Goal: Information Seeking & Learning: Learn about a topic

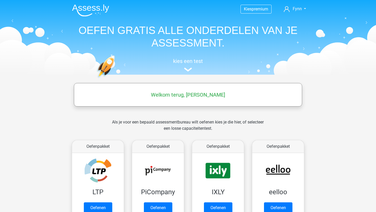
scroll to position [252, 0]
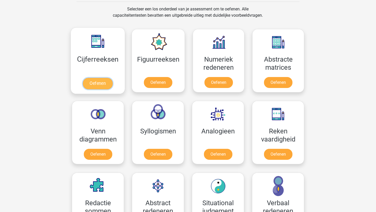
click at [92, 84] on link "Oefenen" at bounding box center [98, 83] width 30 height 11
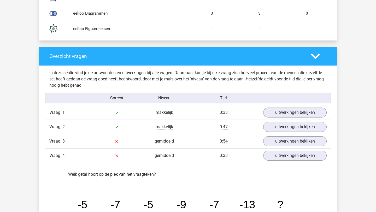
scroll to position [502, 0]
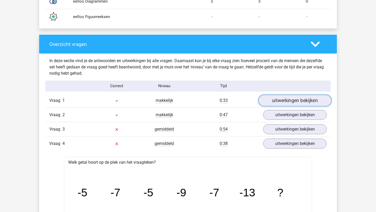
click at [270, 99] on link "uitwerkingen bekijken" at bounding box center [294, 100] width 73 height 11
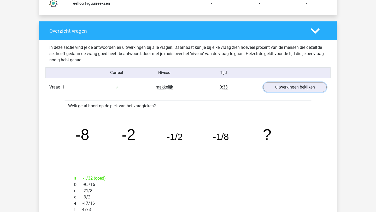
scroll to position [515, 0]
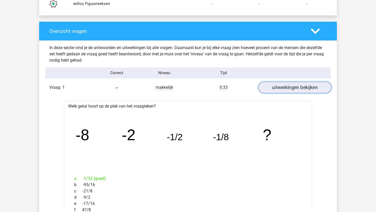
click at [278, 87] on link "uitwerkingen bekijken" at bounding box center [294, 87] width 73 height 11
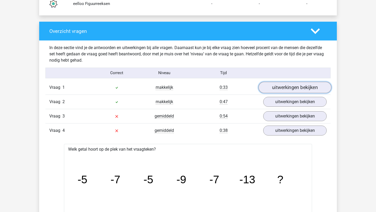
click at [278, 87] on link "uitwerkingen bekijken" at bounding box center [294, 87] width 73 height 11
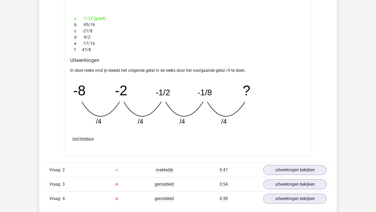
scroll to position [681, 0]
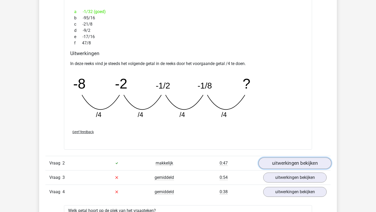
click at [273, 160] on link "uitwerkingen bekijken" at bounding box center [294, 162] width 73 height 11
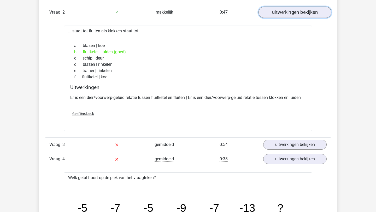
scroll to position [833, 0]
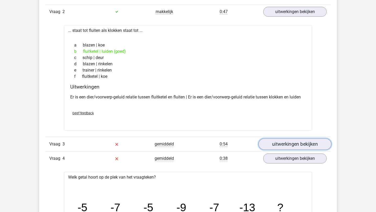
click at [286, 143] on link "uitwerkingen bekijken" at bounding box center [294, 143] width 73 height 11
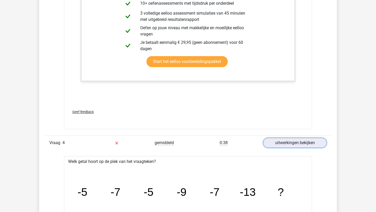
click at [286, 143] on link "uitwerkingen bekijken" at bounding box center [294, 143] width 63 height 10
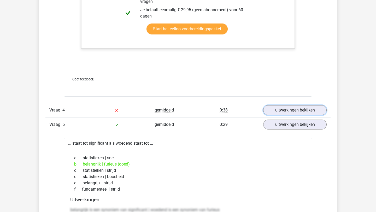
scroll to position [1217, 0]
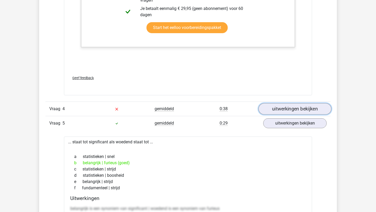
click at [281, 111] on link "uitwerkingen bekijken" at bounding box center [294, 108] width 73 height 11
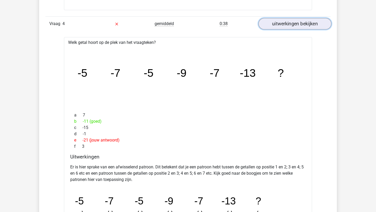
scroll to position [1303, 0]
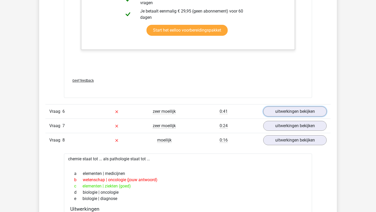
click at [281, 111] on link "uitwerkingen bekijken" at bounding box center [294, 111] width 63 height 10
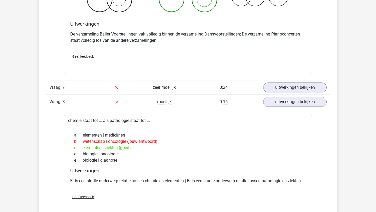
scroll to position [1984, 0]
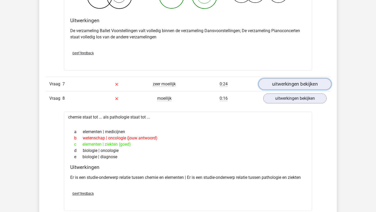
click at [278, 86] on link "uitwerkingen bekijken" at bounding box center [294, 83] width 73 height 11
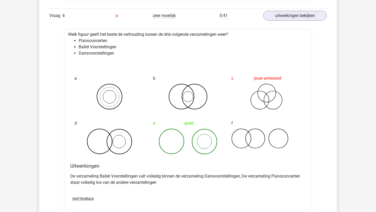
scroll to position [1837, 0]
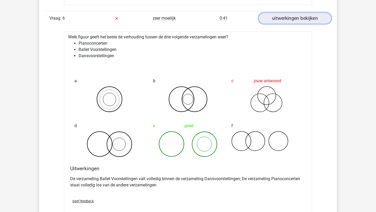
click at [289, 14] on link "uitwerkingen bekijken" at bounding box center [294, 18] width 73 height 11
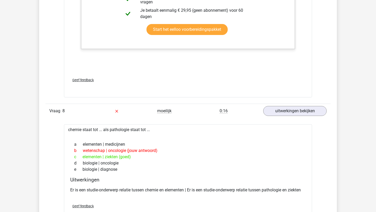
scroll to position [2094, 0]
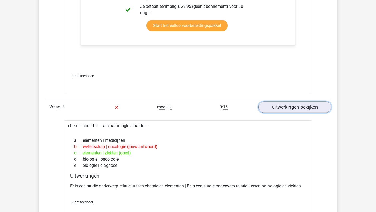
click at [276, 108] on link "uitwerkingen bekijken" at bounding box center [294, 106] width 73 height 11
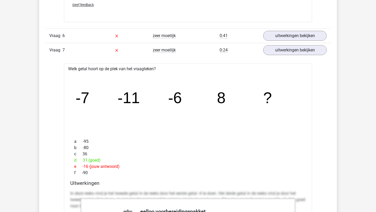
scroll to position [1802, 0]
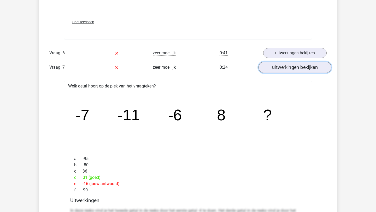
click at [285, 67] on link "uitwerkingen bekijken" at bounding box center [294, 67] width 73 height 11
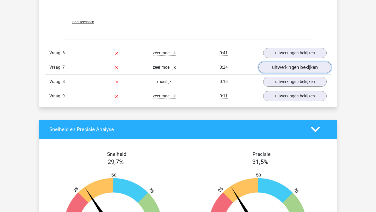
click at [285, 67] on link "uitwerkingen bekijken" at bounding box center [294, 67] width 73 height 11
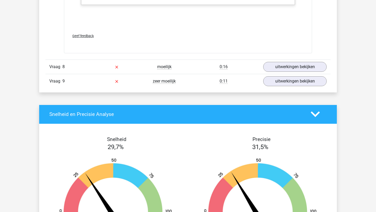
scroll to position [2138, 0]
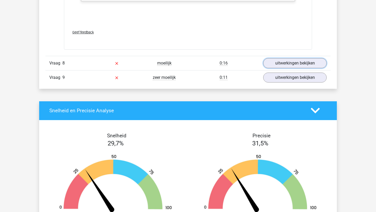
click at [285, 67] on link "uitwerkingen bekijken" at bounding box center [294, 63] width 63 height 10
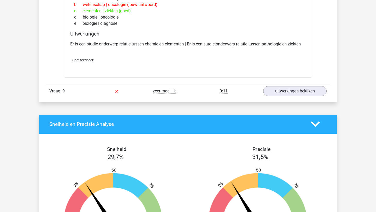
scroll to position [2239, 0]
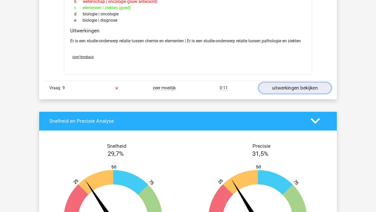
click at [283, 87] on link "uitwerkingen bekijken" at bounding box center [294, 87] width 73 height 11
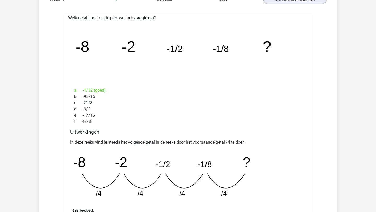
scroll to position [600, 0]
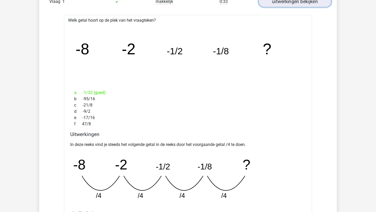
click at [285, 4] on link "uitwerkingen bekijken" at bounding box center [294, 1] width 73 height 11
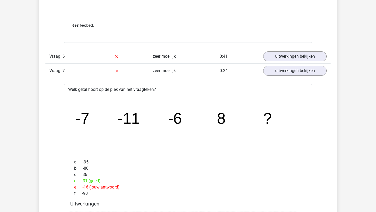
scroll to position [1563, 0]
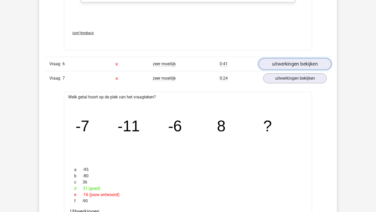
click at [279, 66] on link "uitwerkingen bekijken" at bounding box center [294, 63] width 73 height 11
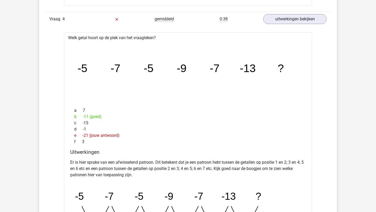
click at [281, 119] on div "b -11 (goed)" at bounding box center [187, 116] width 235 height 6
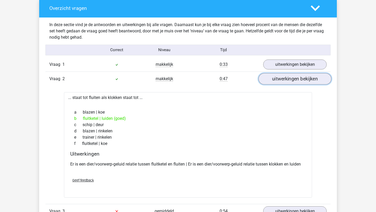
click at [279, 81] on link "uitwerkingen bekijken" at bounding box center [294, 78] width 73 height 11
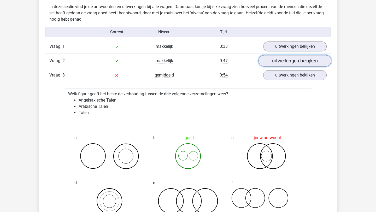
scroll to position [557, 0]
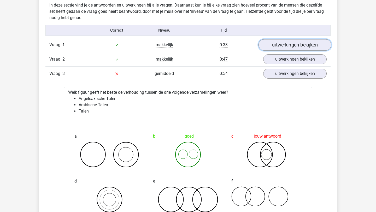
click at [280, 41] on link "uitwerkingen bekijken" at bounding box center [294, 44] width 73 height 11
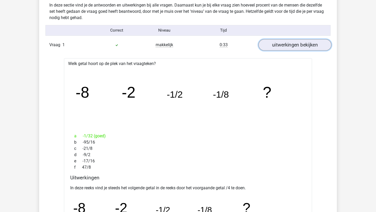
click at [280, 42] on link "uitwerkingen bekijken" at bounding box center [294, 44] width 73 height 11
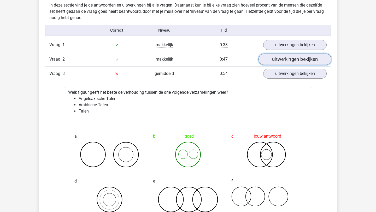
click at [278, 62] on link "uitwerkingen bekijken" at bounding box center [294, 58] width 73 height 11
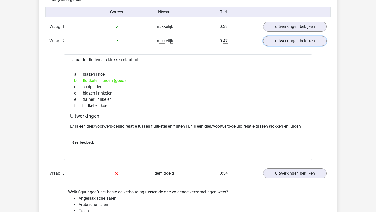
scroll to position [576, 0]
click at [275, 40] on link "uitwerkingen bekijken" at bounding box center [294, 40] width 73 height 11
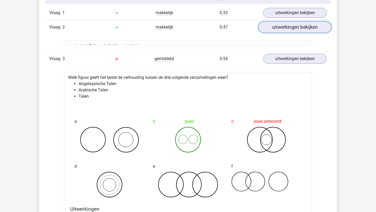
scroll to position [592, 0]
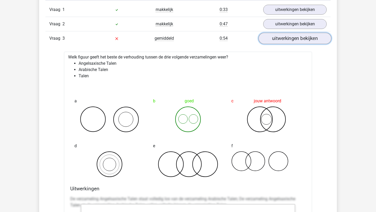
click at [275, 41] on link "uitwerkingen bekijken" at bounding box center [294, 38] width 73 height 11
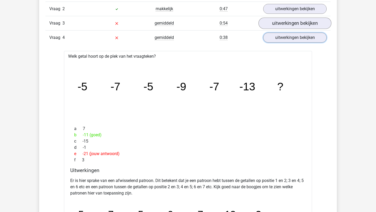
click at [275, 41] on link "uitwerkingen bekijken" at bounding box center [294, 38] width 63 height 10
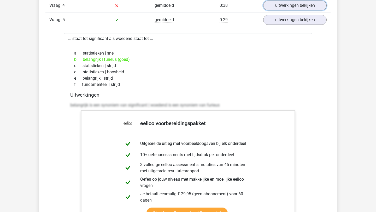
scroll to position [642, 0]
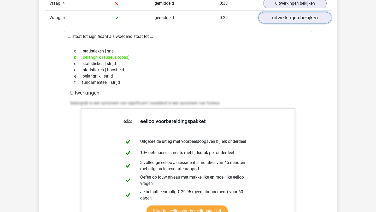
click at [276, 20] on link "uitwerkingen bekijken" at bounding box center [294, 17] width 73 height 11
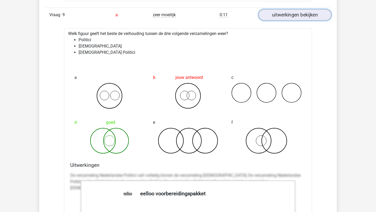
click at [281, 19] on link "uitwerkingen bekijken" at bounding box center [294, 14] width 73 height 11
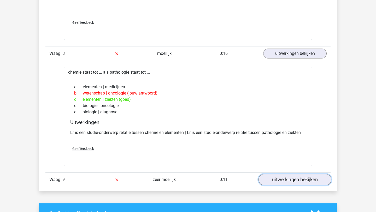
scroll to position [1162, 0]
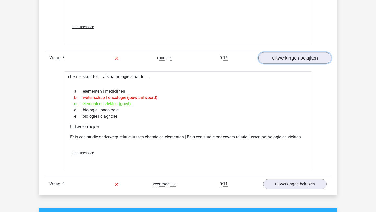
click at [279, 61] on link "uitwerkingen bekijken" at bounding box center [294, 57] width 73 height 11
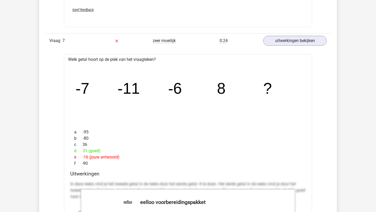
scroll to position [846, 0]
click at [279, 42] on link "uitwerkingen bekijken" at bounding box center [294, 40] width 73 height 11
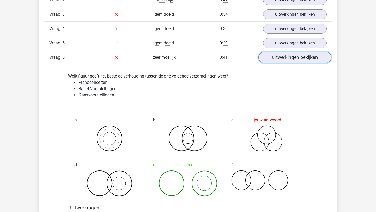
click at [279, 55] on link "uitwerkingen bekijken" at bounding box center [294, 57] width 73 height 11
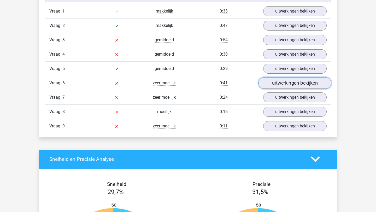
scroll to position [591, 0]
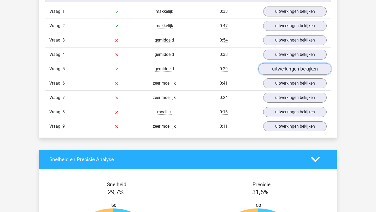
click at [276, 66] on link "uitwerkingen bekijken" at bounding box center [294, 68] width 73 height 11
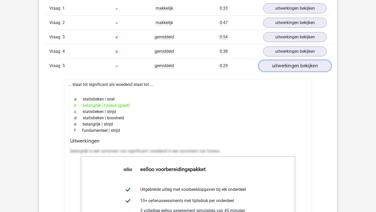
scroll to position [594, 0]
click at [273, 64] on link "uitwerkingen bekijken" at bounding box center [294, 65] width 73 height 11
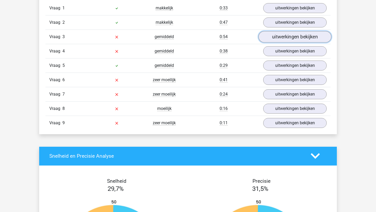
click at [274, 39] on link "uitwerkingen bekijken" at bounding box center [294, 36] width 73 height 11
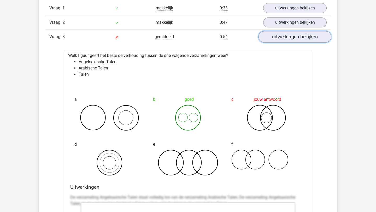
click at [274, 39] on link "uitwerkingen bekijken" at bounding box center [294, 36] width 73 height 11
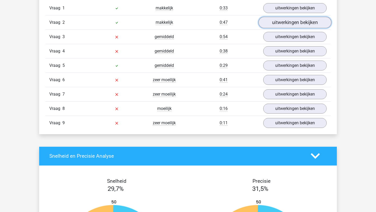
click at [276, 18] on link "uitwerkingen bekijken" at bounding box center [294, 22] width 73 height 11
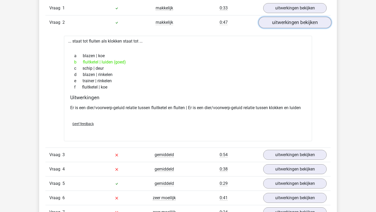
click at [276, 18] on link "uitwerkingen bekijken" at bounding box center [294, 22] width 73 height 11
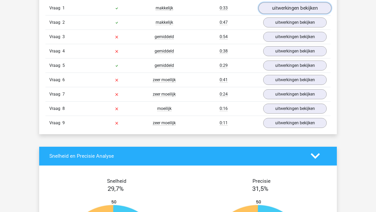
click at [278, 8] on link "uitwerkingen bekijken" at bounding box center [294, 7] width 73 height 11
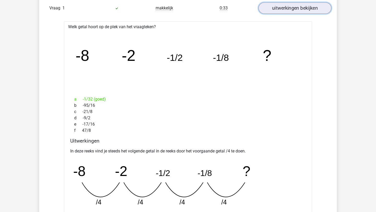
click at [278, 8] on link "uitwerkingen bekijken" at bounding box center [294, 7] width 73 height 11
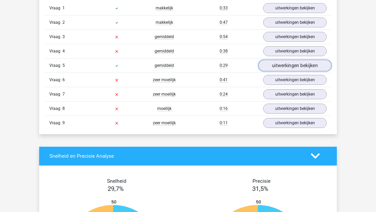
click at [278, 64] on link "uitwerkingen bekijken" at bounding box center [294, 65] width 73 height 11
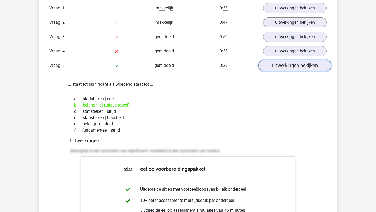
click at [278, 64] on link "uitwerkingen bekijken" at bounding box center [294, 65] width 73 height 11
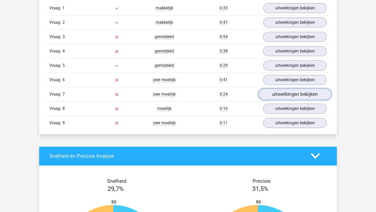
click at [271, 91] on link "uitwerkingen bekijken" at bounding box center [294, 93] width 73 height 11
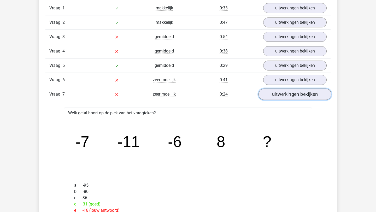
click at [271, 93] on link "uitwerkingen bekijken" at bounding box center [294, 93] width 73 height 11
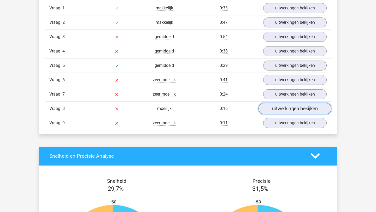
click at [268, 110] on link "uitwerkingen bekijken" at bounding box center [294, 108] width 73 height 11
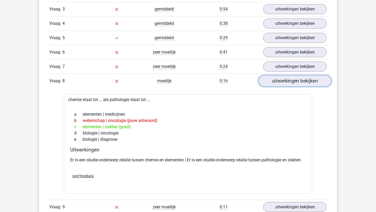
scroll to position [622, 0]
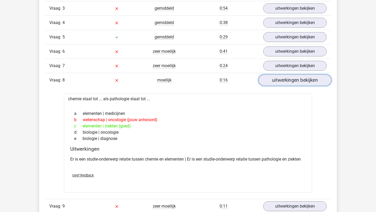
click at [270, 81] on link "uitwerkingen bekijken" at bounding box center [294, 79] width 73 height 11
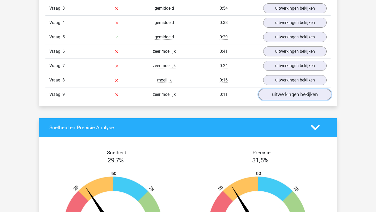
click at [279, 98] on link "uitwerkingen bekijken" at bounding box center [294, 94] width 73 height 11
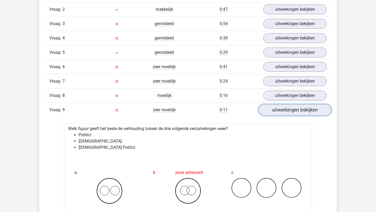
scroll to position [606, 0]
click at [277, 107] on link "uitwerkingen bekijken" at bounding box center [294, 110] width 73 height 11
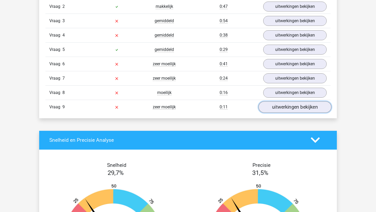
click at [277, 107] on link "uitwerkingen bekijken" at bounding box center [294, 106] width 73 height 11
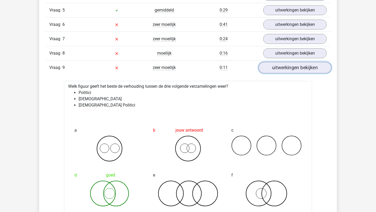
scroll to position [649, 0]
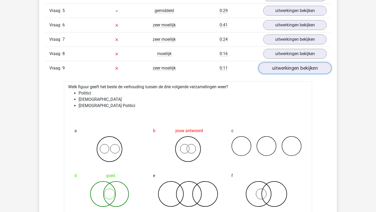
click at [280, 73] on link "uitwerkingen bekijken" at bounding box center [294, 67] width 73 height 11
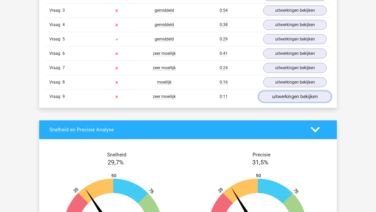
scroll to position [616, 0]
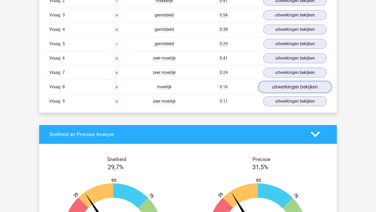
click at [278, 83] on link "uitwerkingen bekijken" at bounding box center [294, 86] width 73 height 11
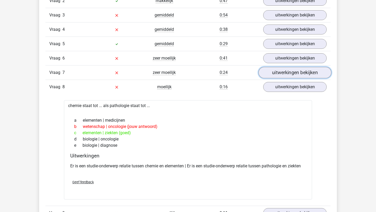
click at [278, 72] on link "uitwerkingen bekijken" at bounding box center [294, 72] width 73 height 11
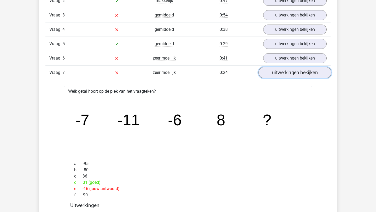
click at [278, 73] on link "uitwerkingen bekijken" at bounding box center [294, 72] width 73 height 11
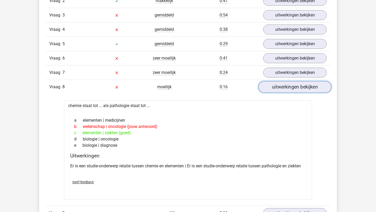
click at [275, 86] on link "uitwerkingen bekijken" at bounding box center [294, 86] width 73 height 11
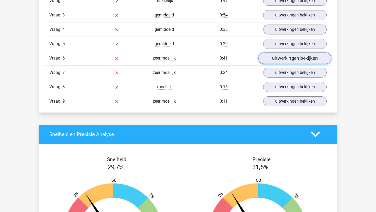
click at [280, 61] on link "uitwerkingen bekijken" at bounding box center [294, 57] width 73 height 11
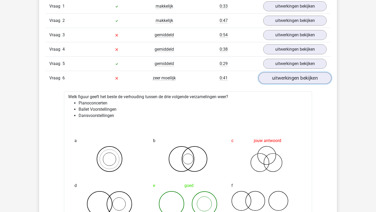
scroll to position [594, 0]
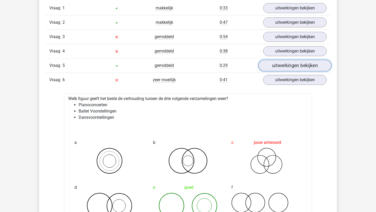
click at [279, 69] on link "uitwerkingen bekijken" at bounding box center [294, 65] width 73 height 11
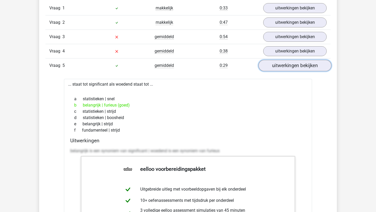
click at [276, 66] on link "uitwerkingen bekijken" at bounding box center [294, 65] width 73 height 11
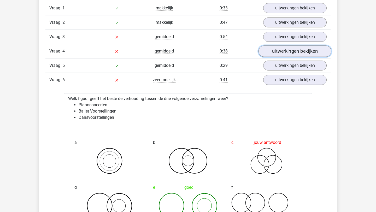
click at [277, 54] on link "uitwerkingen bekijken" at bounding box center [294, 50] width 73 height 11
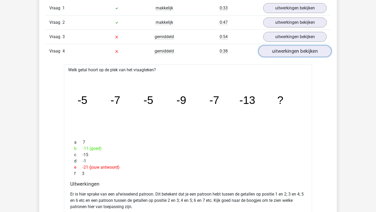
click at [277, 54] on link "uitwerkingen bekijken" at bounding box center [294, 50] width 73 height 11
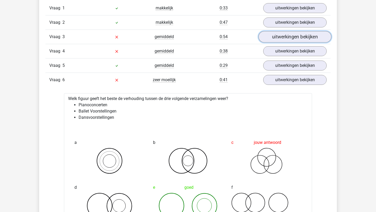
click at [277, 37] on link "uitwerkingen bekijken" at bounding box center [294, 36] width 73 height 11
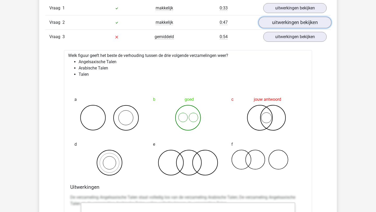
click at [277, 26] on link "uitwerkingen bekijken" at bounding box center [294, 22] width 73 height 11
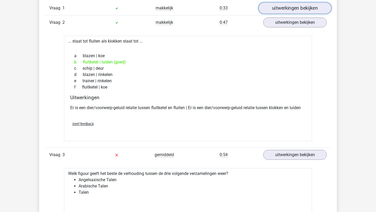
click at [276, 10] on link "uitwerkingen bekijken" at bounding box center [294, 7] width 73 height 11
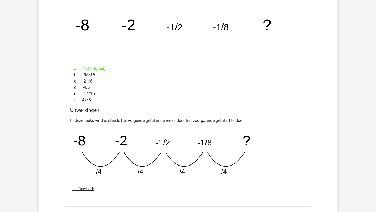
scroll to position [625, 0]
drag, startPoint x: 98, startPoint y: 171, endPoint x: 108, endPoint y: 172, distance: 10.3
click at [108, 172] on icon "image/svg+xml -8 -2 -1/2 -1/8 ? /4 /4 /4 /4" at bounding box center [174, 154] width 209 height 52
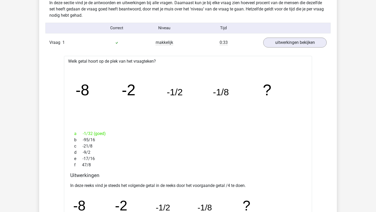
scroll to position [554, 0]
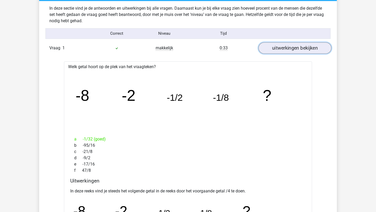
click at [272, 45] on link "uitwerkingen bekijken" at bounding box center [294, 47] width 73 height 11
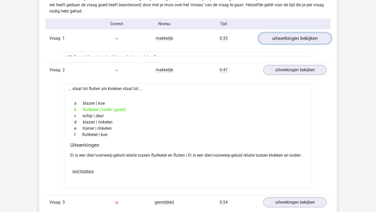
scroll to position [565, 0]
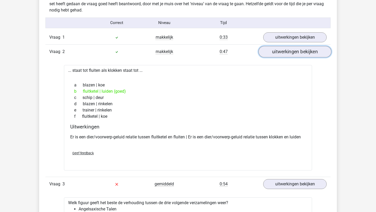
click at [272, 51] on link "uitwerkingen bekijken" at bounding box center [294, 51] width 73 height 11
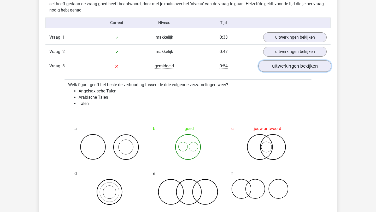
click at [272, 69] on link "uitwerkingen bekijken" at bounding box center [294, 65] width 73 height 11
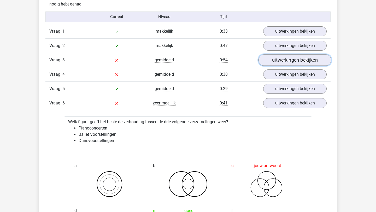
click at [275, 59] on link "uitwerkingen bekijken" at bounding box center [294, 59] width 73 height 11
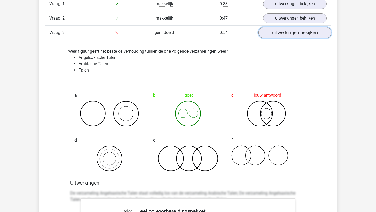
scroll to position [593, 0]
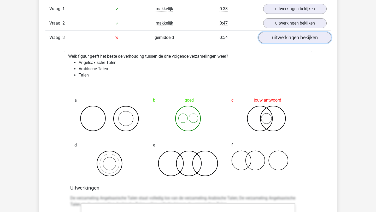
click at [275, 40] on link "uitwerkingen bekijken" at bounding box center [294, 37] width 73 height 11
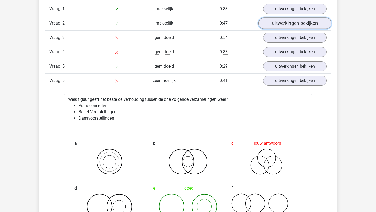
click at [276, 19] on link "uitwerkingen bekijken" at bounding box center [294, 22] width 73 height 11
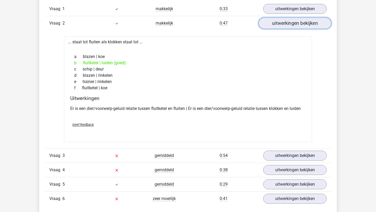
click at [274, 23] on link "uitwerkingen bekijken" at bounding box center [294, 22] width 73 height 11
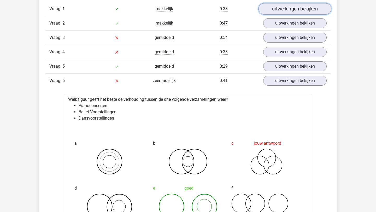
click at [277, 9] on link "uitwerkingen bekijken" at bounding box center [294, 8] width 73 height 11
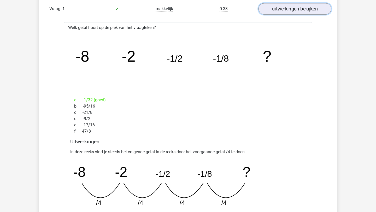
click at [269, 6] on link "uitwerkingen bekijken" at bounding box center [294, 8] width 73 height 11
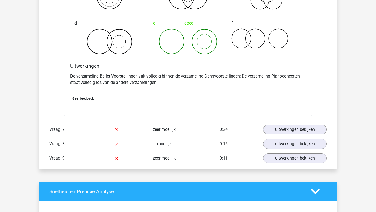
scroll to position [759, 0]
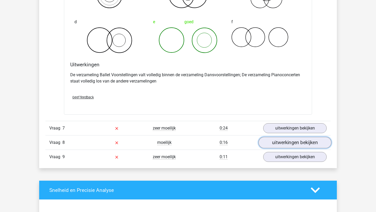
click at [280, 144] on link "uitwerkingen bekijken" at bounding box center [294, 142] width 73 height 11
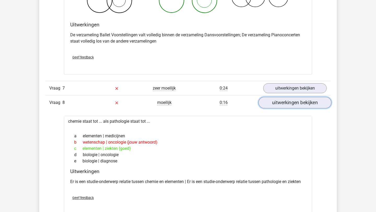
scroll to position [799, 0]
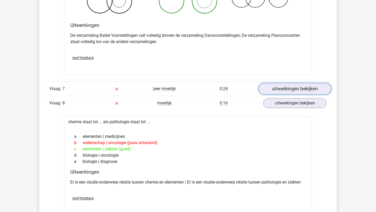
click at [281, 92] on link "uitwerkingen bekijken" at bounding box center [294, 88] width 73 height 11
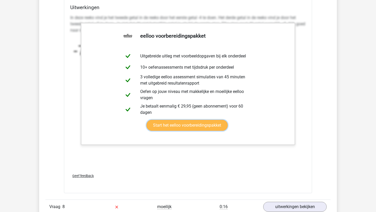
scroll to position [1016, 0]
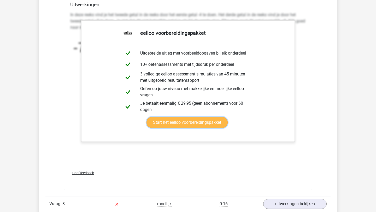
click at [146, 117] on link "Start het eelloo voorbereidingspakket" at bounding box center [186, 122] width 81 height 11
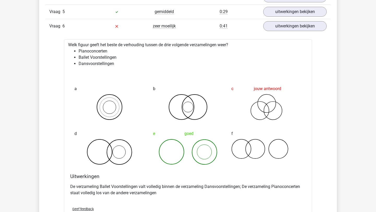
scroll to position [801, 0]
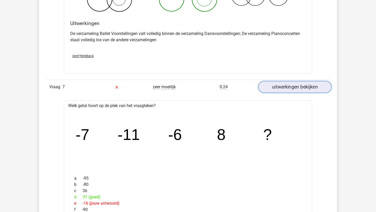
click at [287, 87] on link "uitwerkingen bekijken" at bounding box center [294, 86] width 73 height 11
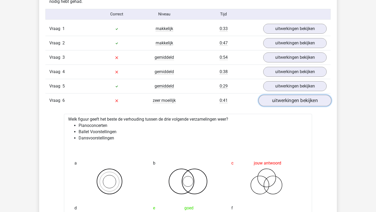
click at [287, 103] on link "uitwerkingen bekijken" at bounding box center [294, 100] width 73 height 11
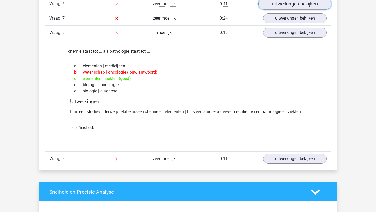
scroll to position [683, 0]
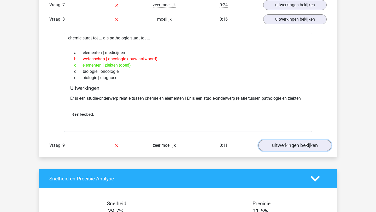
click at [290, 145] on link "uitwerkingen bekijken" at bounding box center [294, 145] width 73 height 11
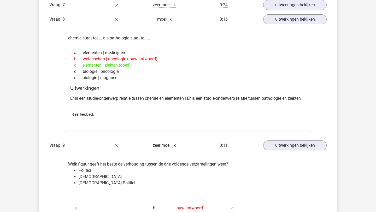
click at [288, 151] on div "Vraag 9 zeer moeilijk 0:11 uitwerkingen bekijken" at bounding box center [187, 145] width 285 height 14
click at [288, 143] on link "uitwerkingen bekijken" at bounding box center [294, 145] width 73 height 11
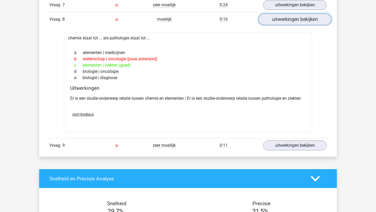
click at [288, 20] on link "uitwerkingen bekijken" at bounding box center [294, 19] width 73 height 11
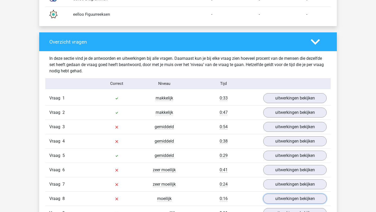
scroll to position [490, 0]
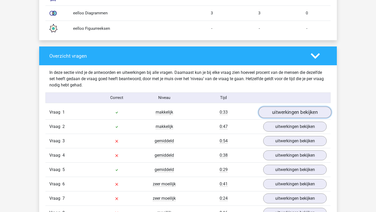
click at [278, 110] on link "uitwerkingen bekijken" at bounding box center [294, 111] width 73 height 11
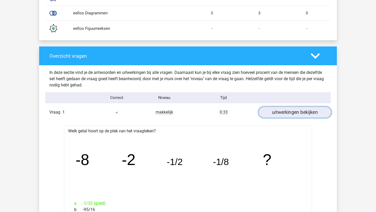
click at [278, 110] on link "uitwerkingen bekijken" at bounding box center [294, 111] width 73 height 11
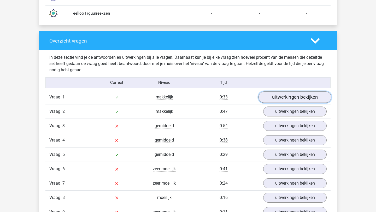
scroll to position [507, 0]
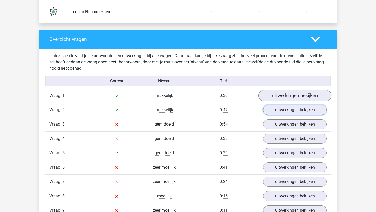
click at [278, 110] on link "uitwerkingen bekijken" at bounding box center [294, 110] width 63 height 10
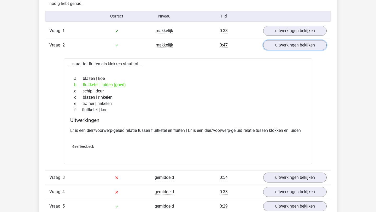
scroll to position [576, 0]
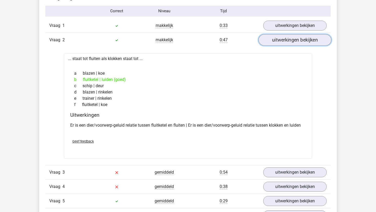
click at [284, 38] on link "uitwerkingen bekijken" at bounding box center [294, 39] width 73 height 11
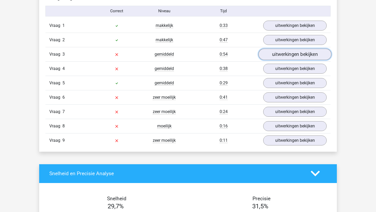
click at [282, 54] on link "uitwerkingen bekijken" at bounding box center [294, 54] width 73 height 11
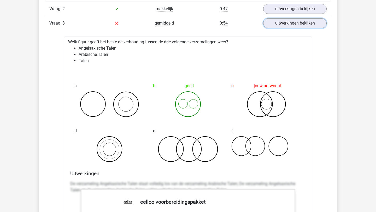
scroll to position [611, 0]
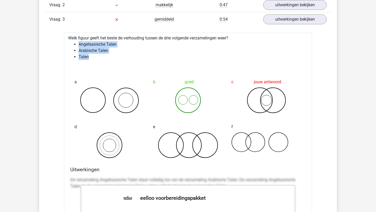
drag, startPoint x: 94, startPoint y: 58, endPoint x: 76, endPoint y: 44, distance: 22.6
click at [76, 44] on ul "Angelsaxische Talen Arabische Talen Talen" at bounding box center [187, 50] width 239 height 19
click at [87, 44] on li "Angelsaxische Talen" at bounding box center [193, 44] width 229 height 6
drag, startPoint x: 97, startPoint y: 55, endPoint x: 76, endPoint y: 43, distance: 24.3
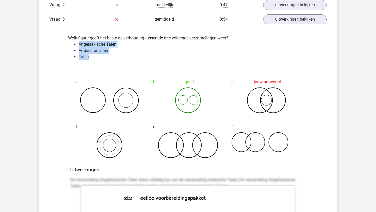
click at [76, 43] on ul "Angelsaxische Talen Arabische Talen Talen" at bounding box center [187, 50] width 239 height 19
copy ul "Angelsaxische Talen Arabische Talen Talen"
click at [121, 50] on li "Arabische Talen" at bounding box center [193, 50] width 229 height 6
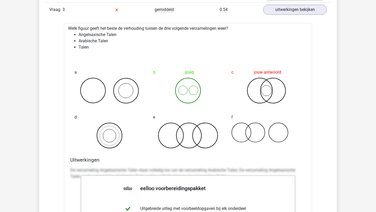
scroll to position [588, 0]
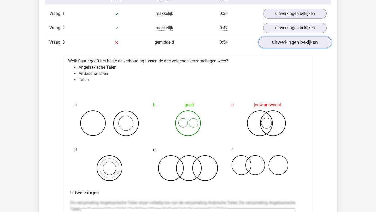
click at [279, 44] on link "uitwerkingen bekijken" at bounding box center [294, 42] width 73 height 11
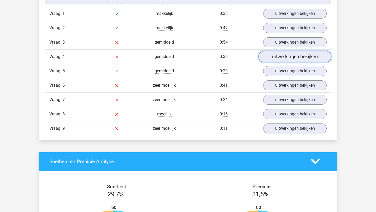
click at [286, 57] on link "uitwerkingen bekijken" at bounding box center [294, 56] width 73 height 11
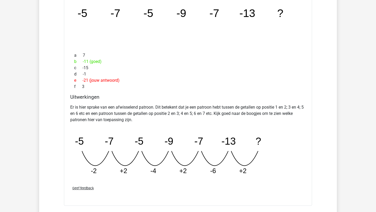
scroll to position [623, 0]
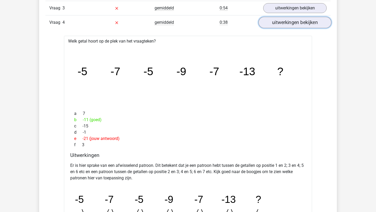
click at [281, 26] on link "uitwerkingen bekijken" at bounding box center [294, 22] width 73 height 11
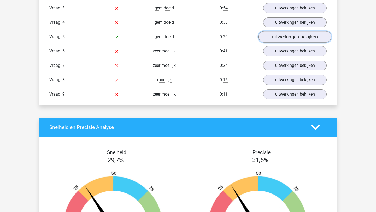
click at [287, 39] on link "uitwerkingen bekijken" at bounding box center [294, 36] width 73 height 11
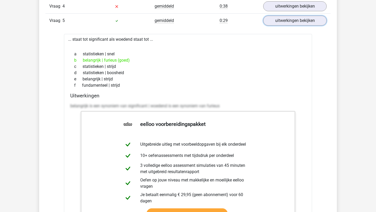
scroll to position [640, 0]
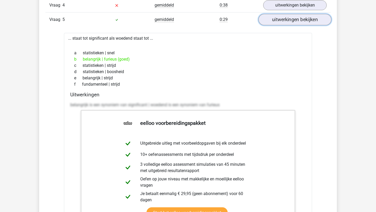
click at [274, 23] on link "uitwerkingen bekijken" at bounding box center [294, 19] width 73 height 11
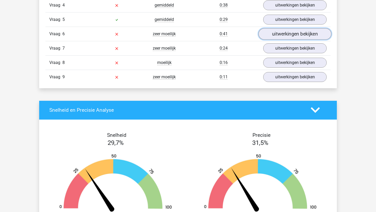
click at [276, 31] on link "uitwerkingen bekijken" at bounding box center [294, 33] width 73 height 11
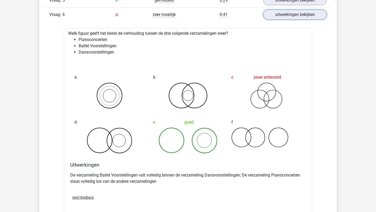
scroll to position [660, 0]
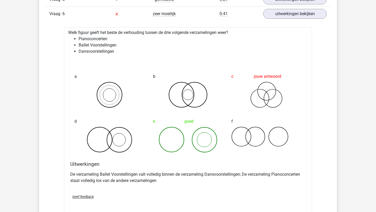
click at [86, 40] on li "Pianoconcerten" at bounding box center [193, 39] width 229 height 6
click at [125, 39] on li "Pianoconcerten" at bounding box center [193, 39] width 229 height 6
click at [92, 40] on li "Pianoconcerten" at bounding box center [193, 39] width 229 height 6
click at [95, 39] on li "Pianoconcerten" at bounding box center [193, 39] width 229 height 6
click at [92, 41] on li "Pianoconcerten" at bounding box center [193, 39] width 229 height 6
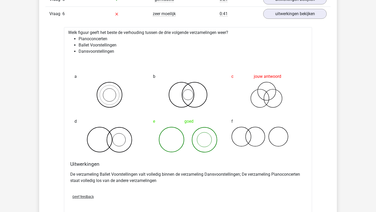
click at [96, 38] on li "Pianoconcerten" at bounding box center [193, 39] width 229 height 6
click at [110, 39] on li "Pianoconcerten" at bounding box center [193, 39] width 229 height 6
click at [98, 55] on div "Welk figuur geeft het beste de verhouding tussen de drie volgende verzamelingen…" at bounding box center [188, 120] width 248 height 187
click at [96, 52] on li "Dansvoorstellingen" at bounding box center [193, 51] width 229 height 6
click at [123, 52] on li "Dansvoorstellingen" at bounding box center [193, 51] width 229 height 6
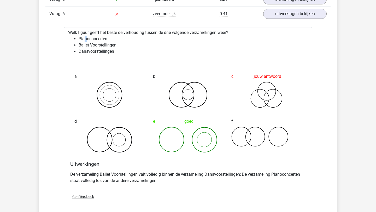
drag, startPoint x: 86, startPoint y: 39, endPoint x: 85, endPoint y: 33, distance: 5.8
click at [85, 34] on div "Welk figuur geeft het beste de verhouding tussen de drie volgende verzamelingen…" at bounding box center [188, 120] width 248 height 187
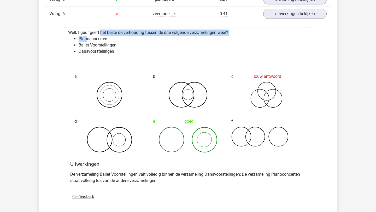
click at [85, 33] on div "Welk figuur geeft het beste de verhouding tussen de drie volgende verzamelingen…" at bounding box center [188, 120] width 248 height 187
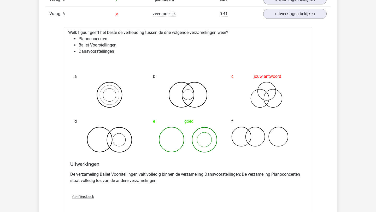
click at [93, 40] on li "Pianoconcerten" at bounding box center [193, 39] width 229 height 6
copy li "Pianoconcerten"
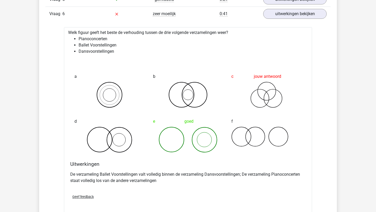
click at [58, 52] on div "Vraag 1 makkelijk 0:33 uitwerkingen bekijken Welk getal hoort op de plek van he…" at bounding box center [187, 99] width 277 height 328
click at [92, 39] on li "Pianoconcerten" at bounding box center [193, 39] width 229 height 6
click at [88, 44] on li "Ballet Voorstellingen" at bounding box center [193, 45] width 229 height 6
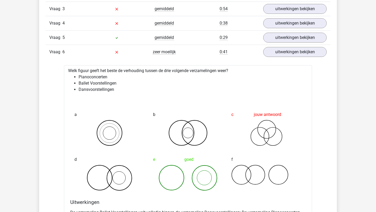
scroll to position [618, 0]
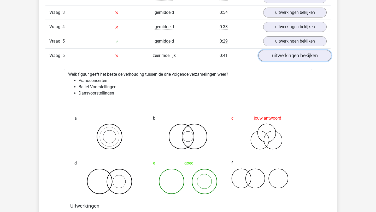
click at [289, 56] on link "uitwerkingen bekijken" at bounding box center [294, 55] width 73 height 11
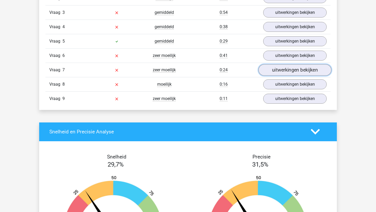
click at [289, 72] on link "uitwerkingen bekijken" at bounding box center [294, 69] width 73 height 11
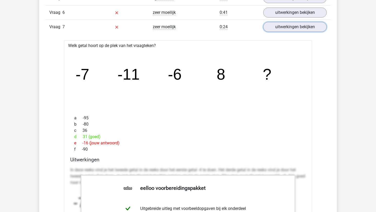
scroll to position [664, 0]
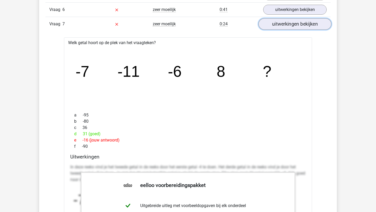
click at [288, 22] on link "uitwerkingen bekijken" at bounding box center [294, 23] width 73 height 11
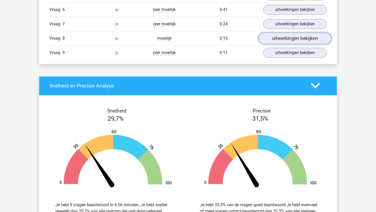
click at [288, 39] on link "uitwerkingen bekijken" at bounding box center [294, 38] width 73 height 11
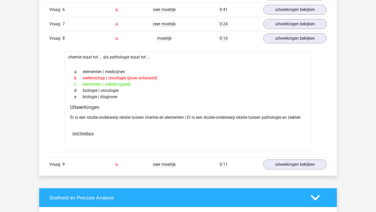
drag, startPoint x: 113, startPoint y: 58, endPoint x: 111, endPoint y: 53, distance: 5.1
click at [111, 53] on div "chemie staat tot ... als pathologie staat tot ... a elementen | medicijnen b we…" at bounding box center [188, 101] width 248 height 99
click at [153, 60] on div "chemie staat tot ... als pathologie staat tot ... a elementen | medicijnen b we…" at bounding box center [188, 101] width 248 height 99
click at [121, 58] on div "chemie staat tot ... als pathologie staat tot ... a elementen | medicijnen b we…" at bounding box center [188, 101] width 248 height 99
click at [177, 77] on div "b wetenschap | oncologie (jouw antwoord)" at bounding box center [187, 78] width 235 height 6
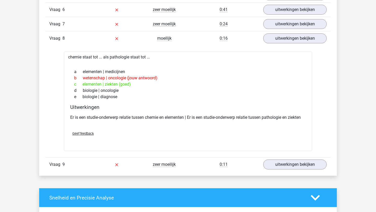
click at [78, 56] on div "chemie staat tot ... als pathologie staat tot ... a elementen | medicijnen b we…" at bounding box center [188, 101] width 248 height 99
click at [116, 57] on div "chemie staat tot ... als pathologie staat tot ... a elementen | medicijnen b we…" at bounding box center [188, 101] width 248 height 99
click at [181, 87] on div "d biologie | oncologie" at bounding box center [187, 90] width 235 height 6
click at [135, 59] on div "chemie staat tot ... als pathologie staat tot ... a elementen | medicijnen b we…" at bounding box center [188, 101] width 248 height 99
click at [199, 80] on div "b wetenschap | oncologie (jouw antwoord)" at bounding box center [187, 78] width 235 height 6
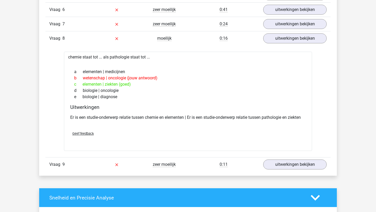
click at [141, 73] on div "a elementen | medicijnen" at bounding box center [187, 72] width 235 height 6
click at [288, 43] on link "uitwerkingen bekijken" at bounding box center [294, 38] width 73 height 11
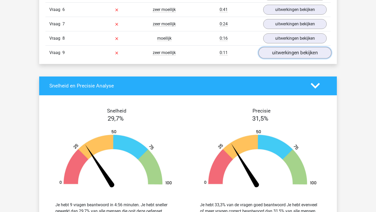
click at [287, 54] on link "uitwerkingen bekijken" at bounding box center [294, 52] width 73 height 11
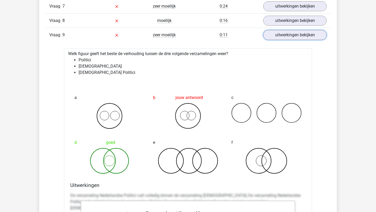
scroll to position [706, 0]
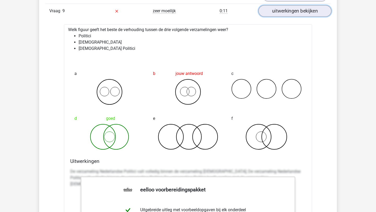
click at [291, 14] on link "uitwerkingen bekijken" at bounding box center [294, 10] width 73 height 11
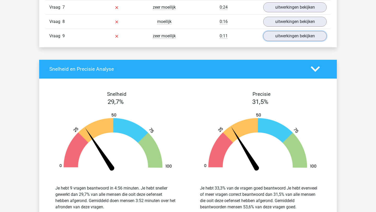
scroll to position [680, 0]
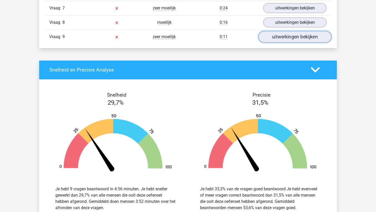
click at [273, 40] on link "uitwerkingen bekijken" at bounding box center [294, 36] width 73 height 11
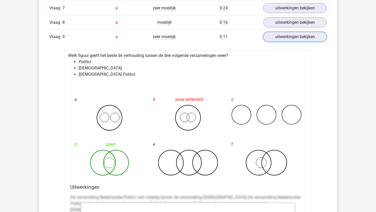
scroll to position [743, 0]
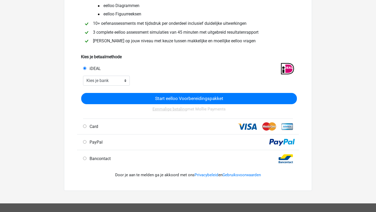
scroll to position [25, 0]
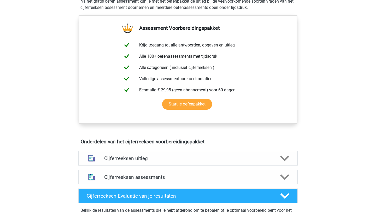
scroll to position [169, 0]
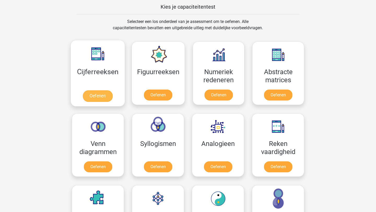
scroll to position [199, 0]
